Goal: Transaction & Acquisition: Purchase product/service

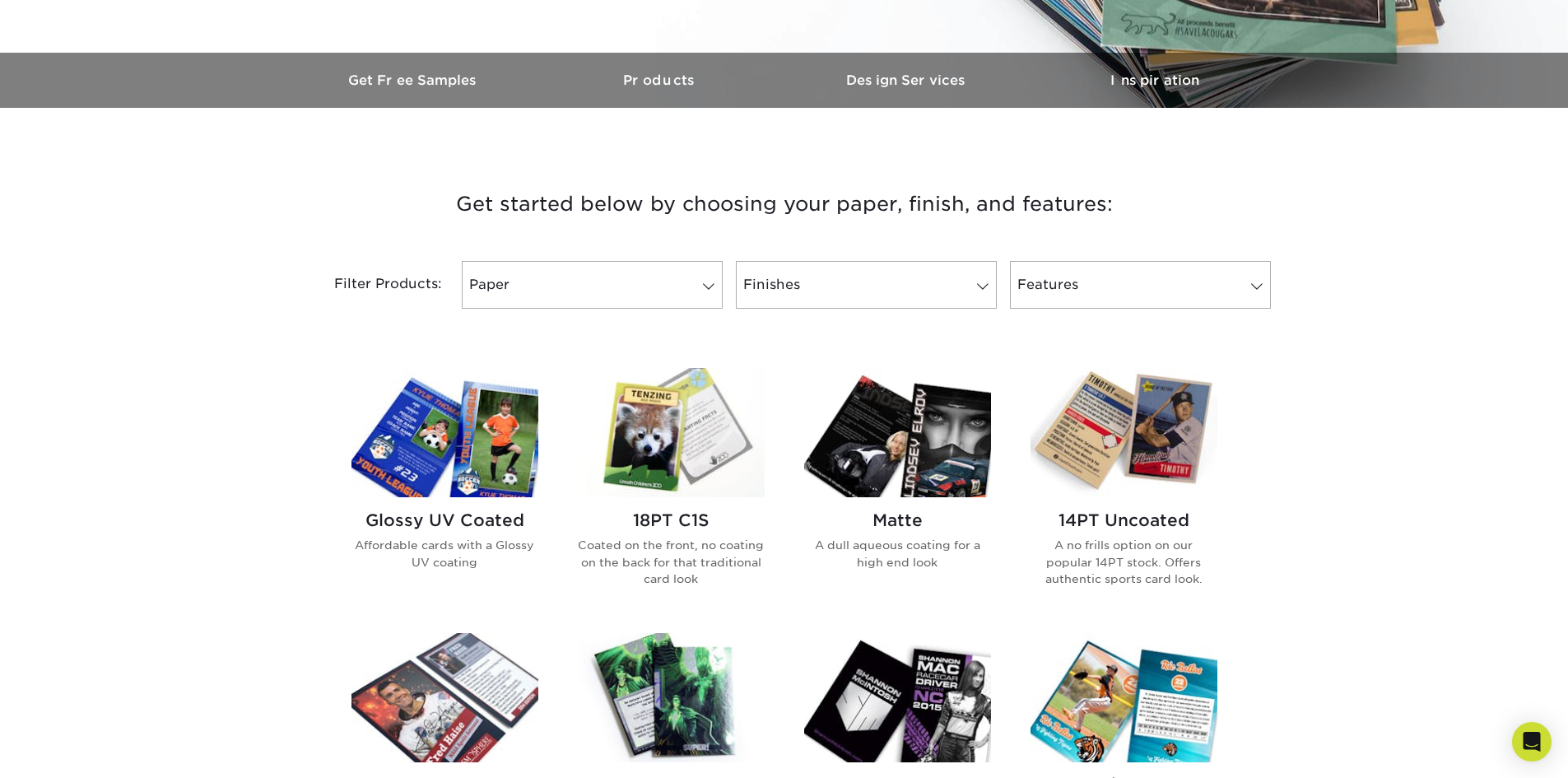
scroll to position [494, 0]
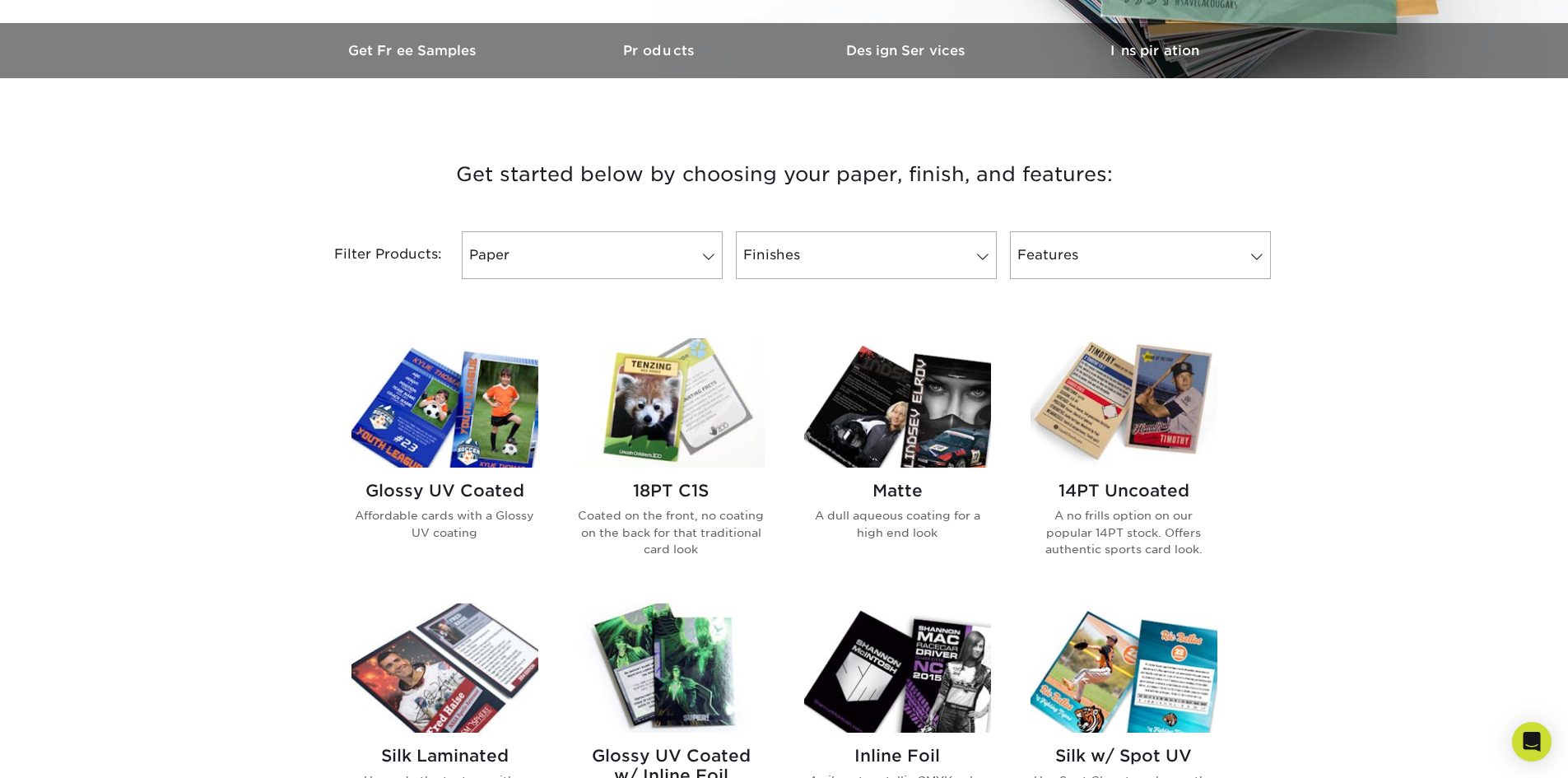
click at [932, 474] on div "Matte A dull aqueous coating for a high end look" at bounding box center [897, 517] width 187 height 100
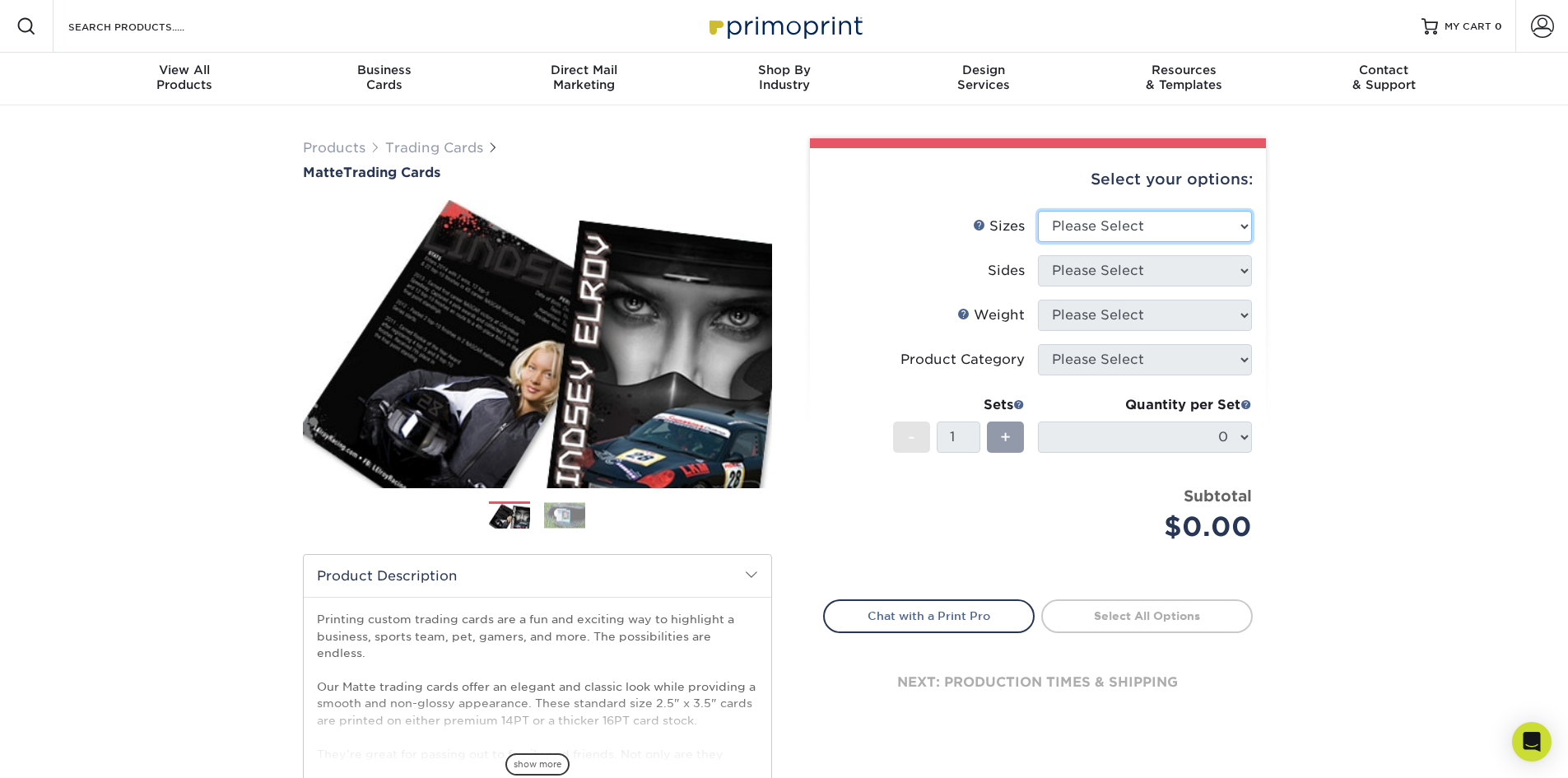
click at [1076, 223] on select "Please Select 2.5" x 3.5"" at bounding box center [1145, 226] width 214 height 32
select select "2.50x3.50"
click at [1038, 211] on select "Please Select 2.5" x 3.5"" at bounding box center [1145, 226] width 214 height 32
click at [1064, 271] on select "Please Select Print Both Sides Print Front Only" at bounding box center [1145, 271] width 214 height 32
select select "13abbda7-1d64-4f25-8bb2-c179b224825d"
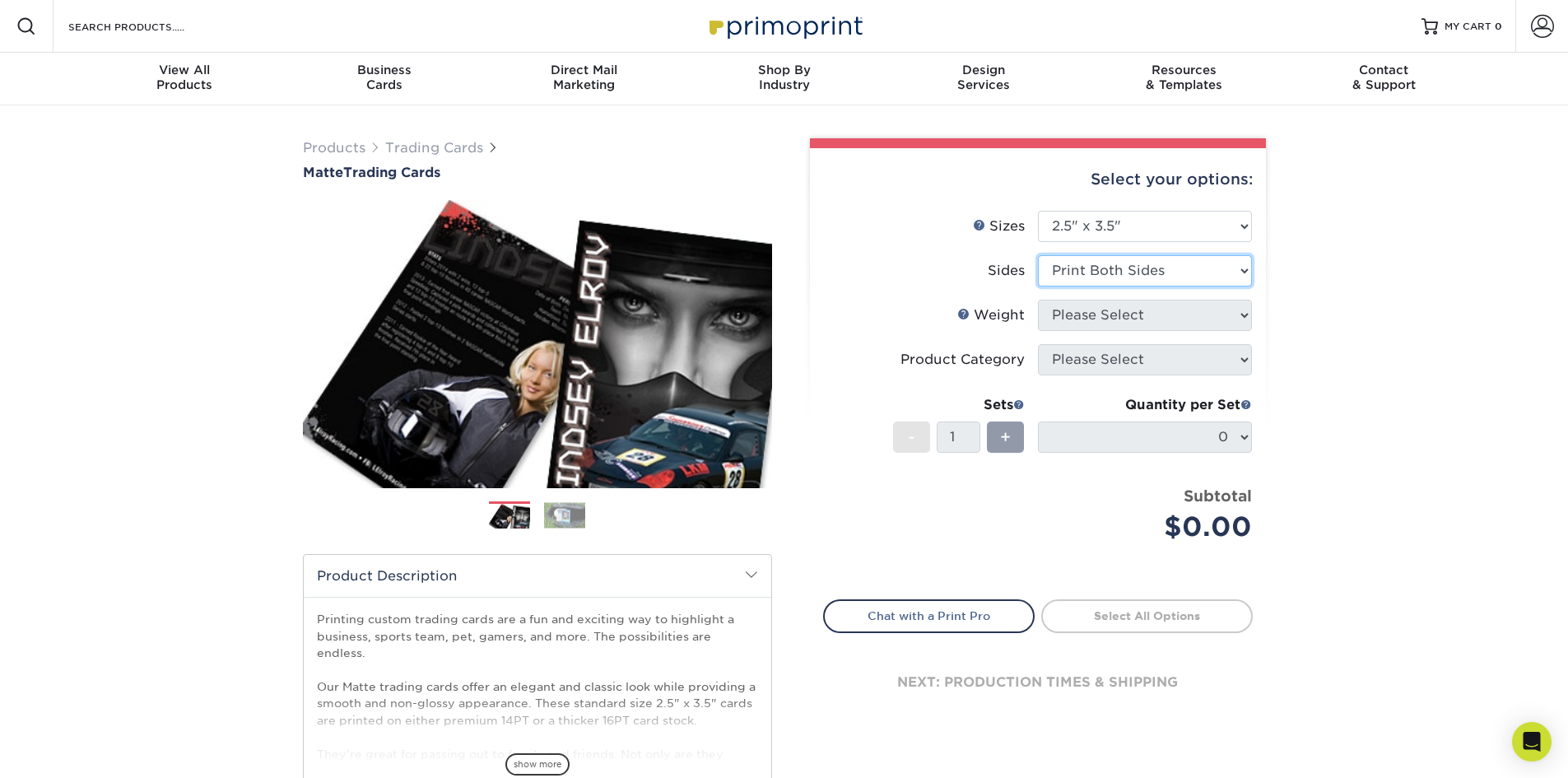
click at [1038, 255] on select "Please Select Print Both Sides Print Front Only" at bounding box center [1145, 271] width 214 height 32
click at [1072, 324] on select "Please Select 16PT 14PT" at bounding box center [1145, 316] width 214 height 32
select select "16PT"
click at [1038, 300] on select "Please Select 16PT 14PT" at bounding box center [1145, 316] width 214 height 32
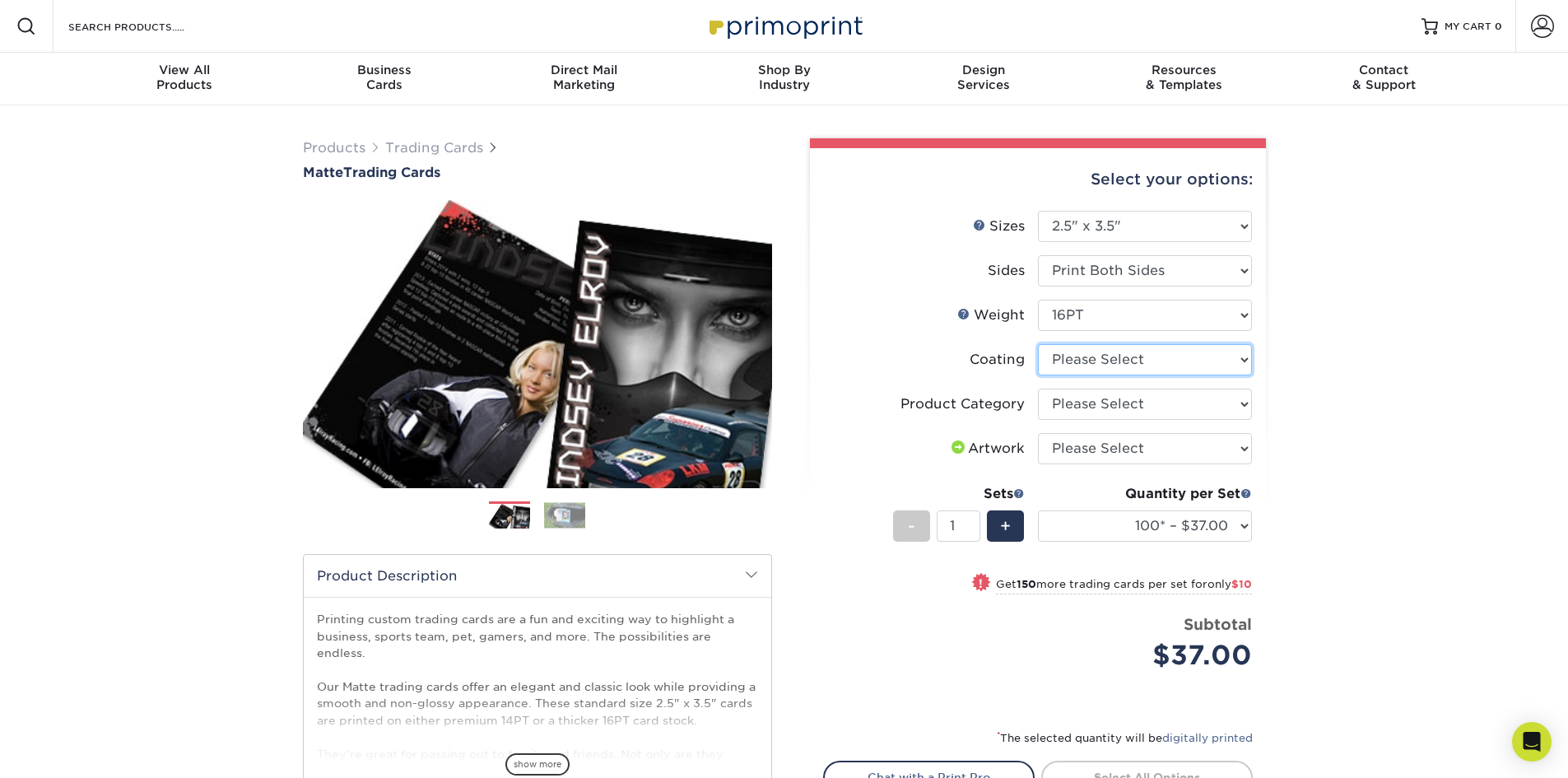
click at [1077, 369] on select at bounding box center [1145, 360] width 214 height 32
select select "121bb7b5-3b4d-429f-bd8d-bbf80e953313"
click at [1038, 344] on select at bounding box center [1145, 360] width 214 height 32
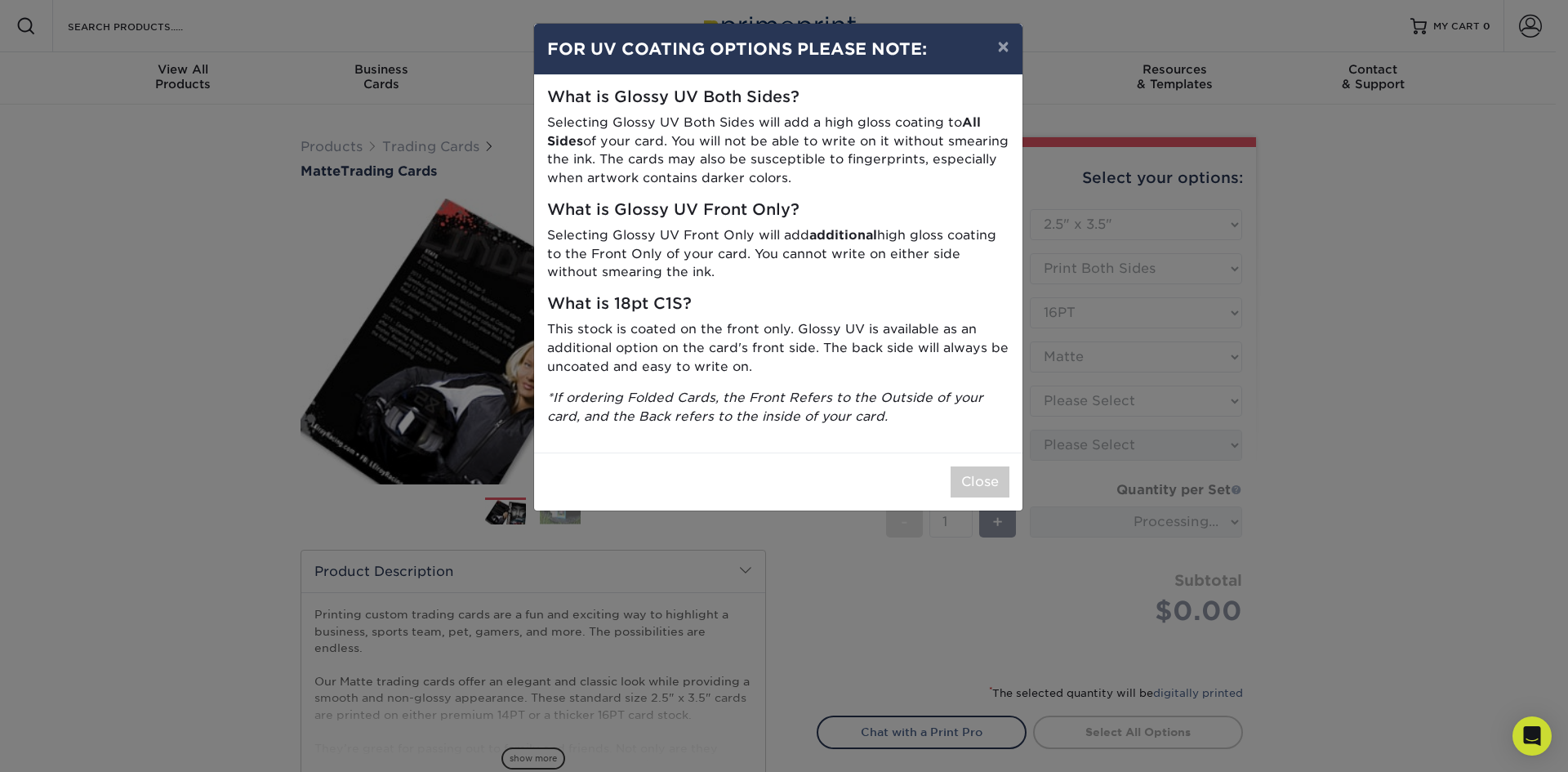
click at [964, 282] on p "Selecting Glossy UV Front Only will add additional high gloss coating to the Fr…" at bounding box center [778, 254] width 462 height 55
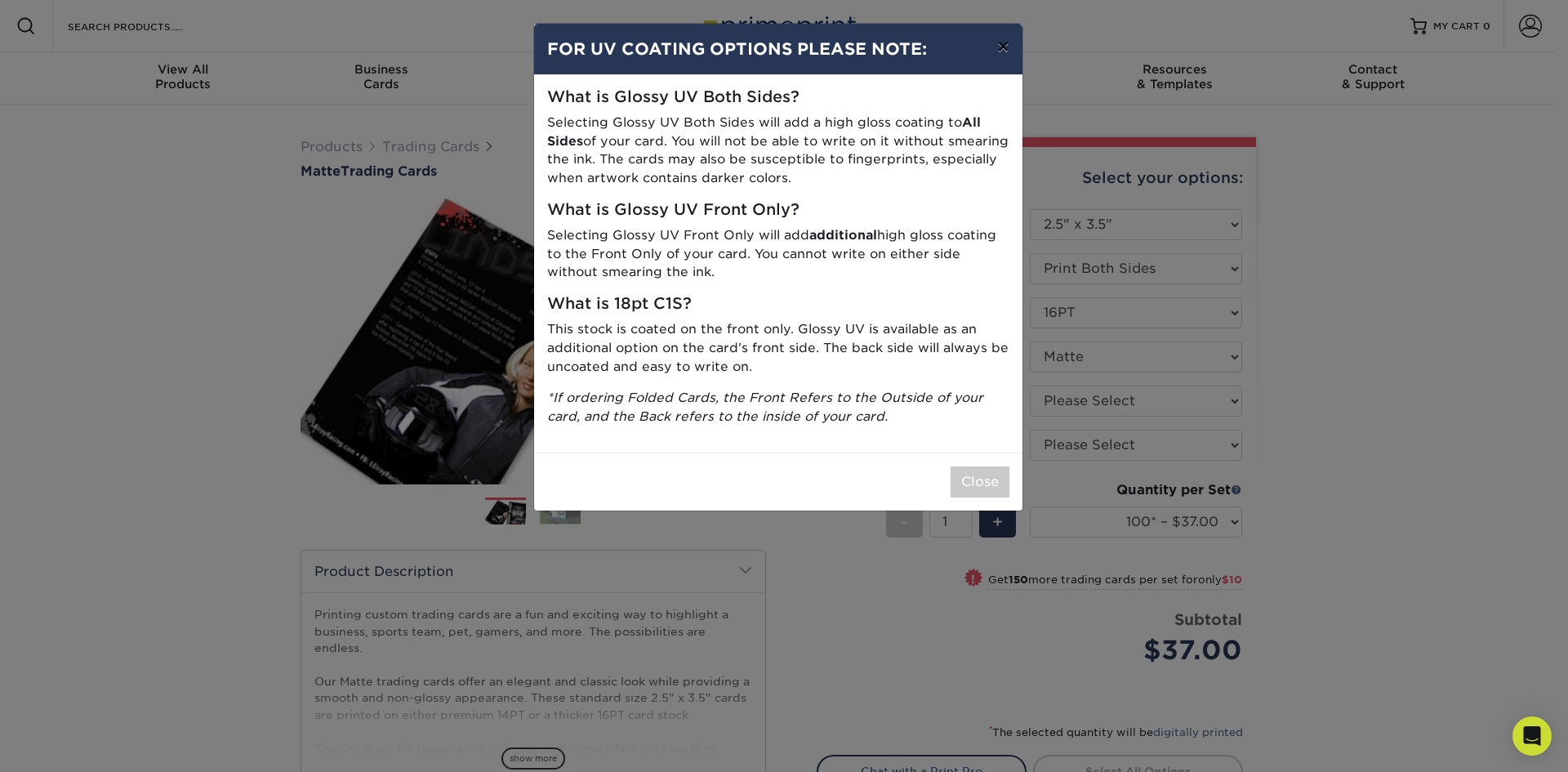
click at [1000, 45] on button "×" at bounding box center [1003, 46] width 38 height 45
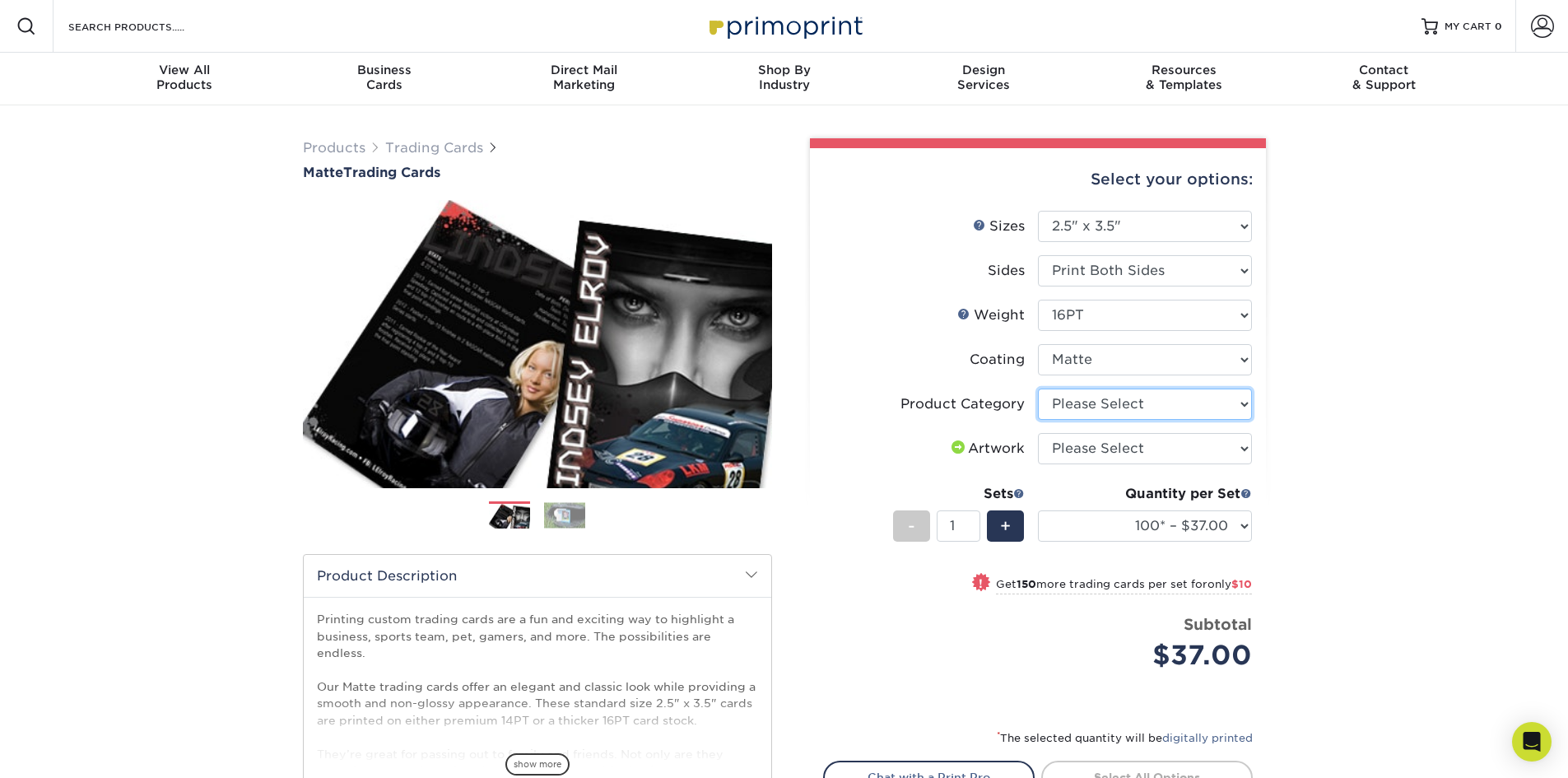
click at [1100, 407] on select "Please Select Trading Cards" at bounding box center [1145, 404] width 214 height 32
select select "c2f9bce9-36c2-409d-b101-c29d9d031e18"
click at [1038, 389] on select "Please Select Trading Cards" at bounding box center [1145, 404] width 214 height 32
click at [1100, 444] on select "Please Select I will upload files I need a design - $100" at bounding box center [1145, 449] width 214 height 32
select select "upload"
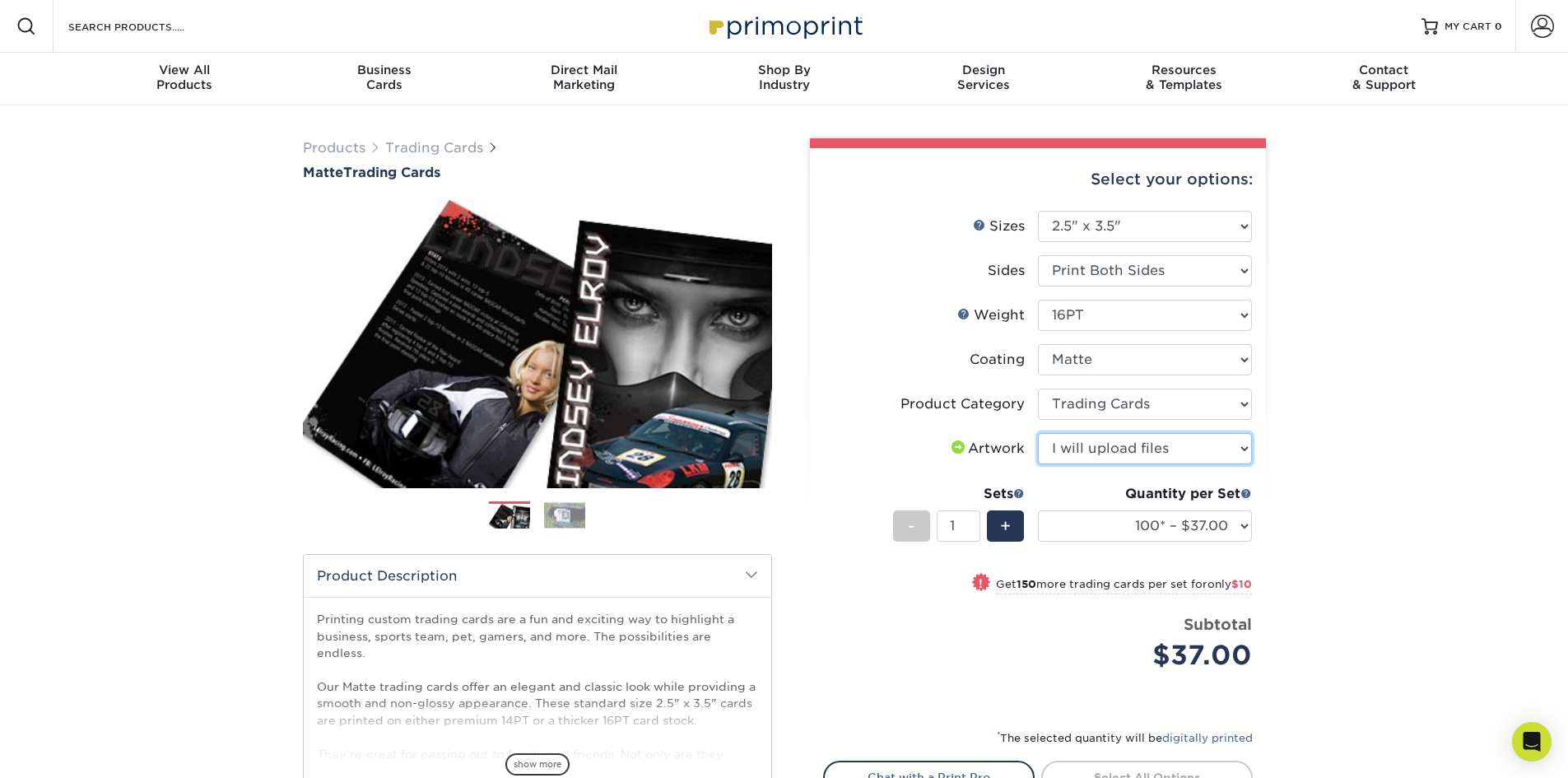
click at [1038, 433] on select "Please Select I will upload files I need a design - $100" at bounding box center [1145, 449] width 214 height 32
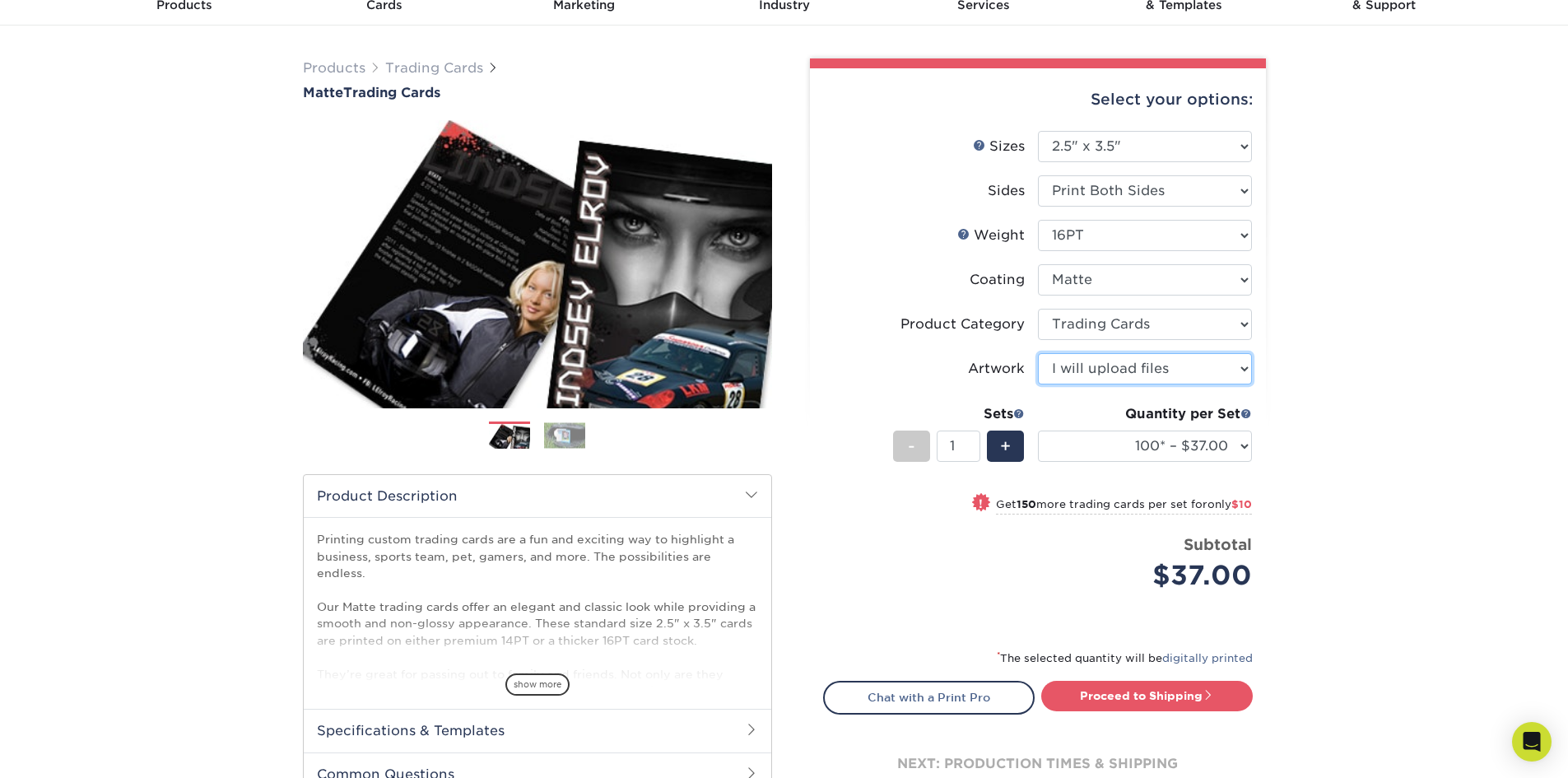
scroll to position [82, 0]
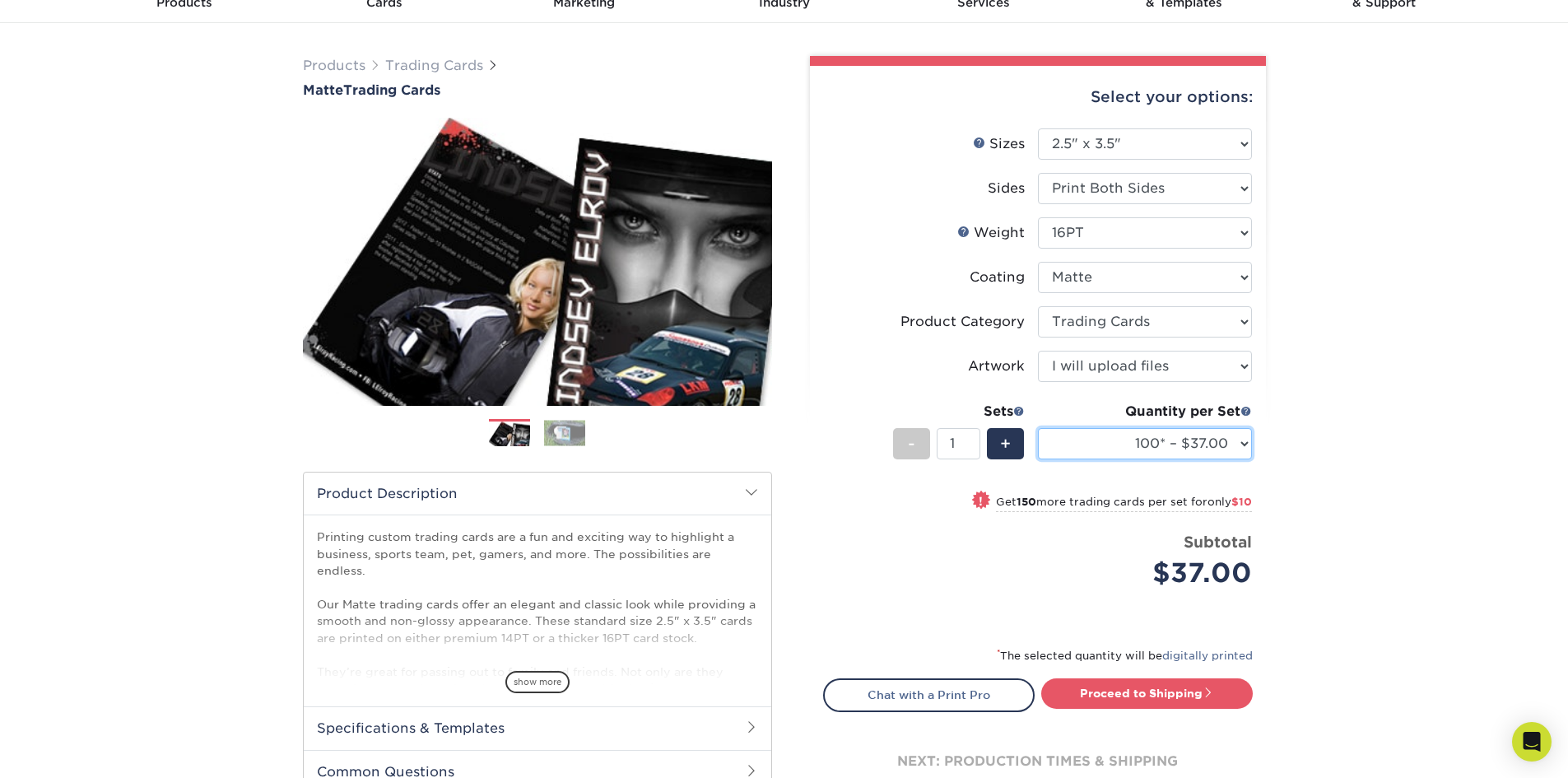
click at [1163, 444] on select "100* – $37.00 250* – $47.00 500* – $58.00 1000 – $71.00 2500 – $141.00 5000 – $…" at bounding box center [1145, 444] width 214 height 32
click at [1283, 477] on div "Products Trading Cards Matte Trading Cards" at bounding box center [784, 463] width 1568 height 880
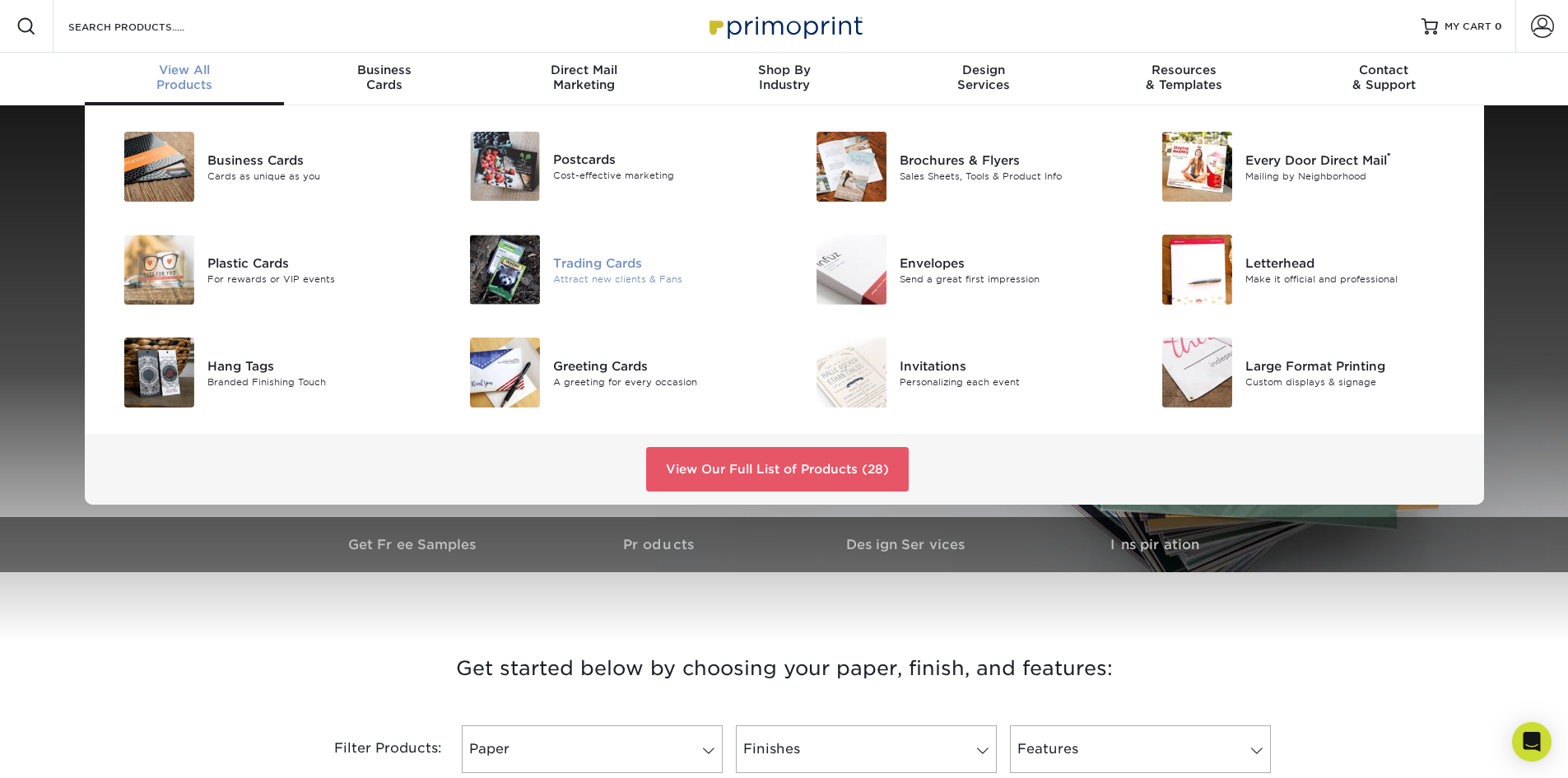
click at [609, 265] on div "Trading Cards" at bounding box center [662, 262] width 218 height 18
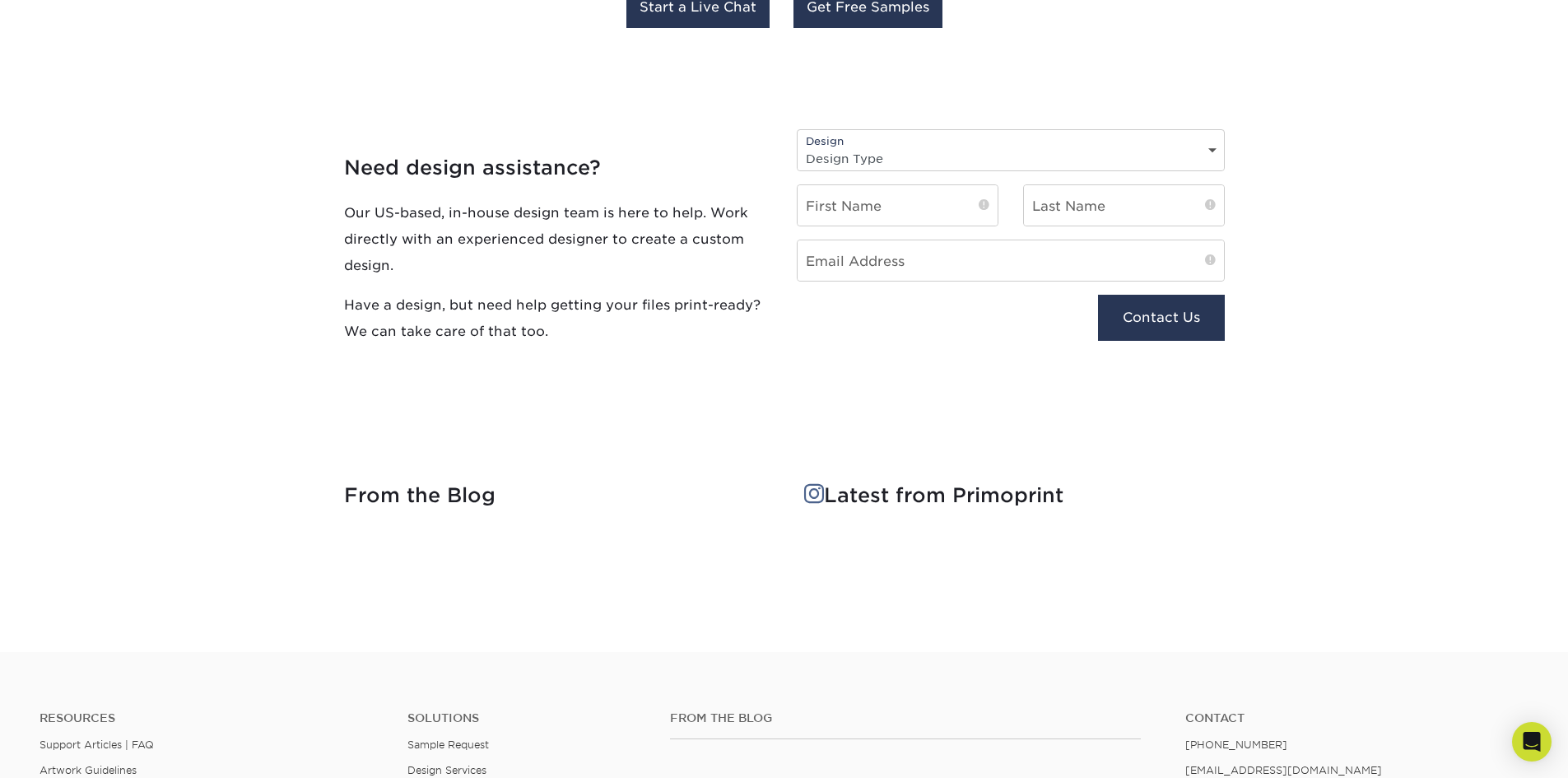
scroll to position [1893, 0]
